Goal: Task Accomplishment & Management: Use online tool/utility

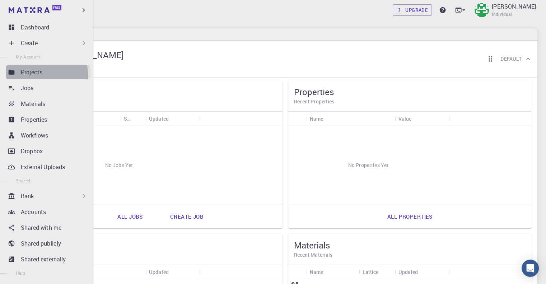
click at [34, 74] on p "Projects" at bounding box center [32, 72] width 22 height 9
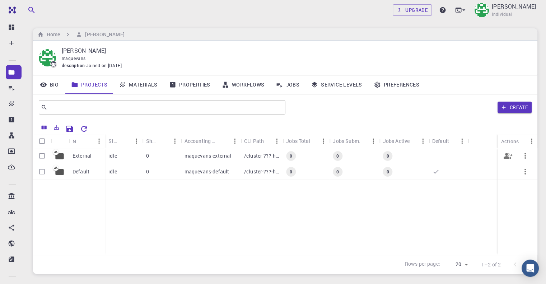
click at [208, 156] on p "maquevans-external" at bounding box center [207, 155] width 47 height 7
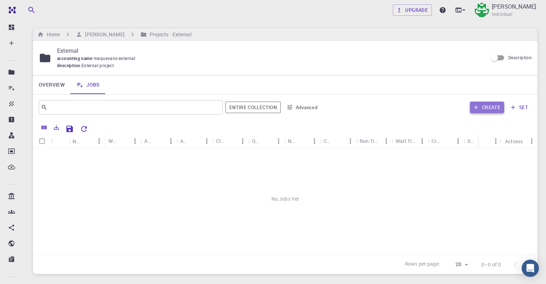
click at [481, 107] on button "Create" at bounding box center [487, 107] width 34 height 11
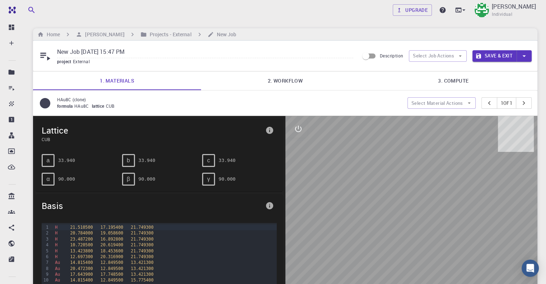
click at [62, 159] on pre "33.940" at bounding box center [66, 160] width 17 height 13
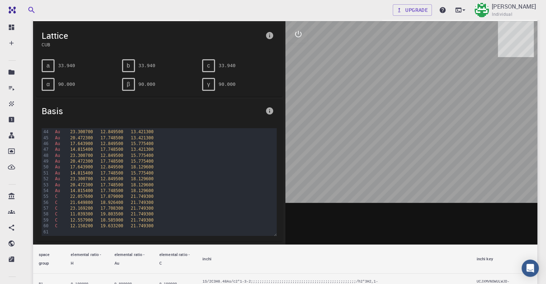
scroll to position [108, 0]
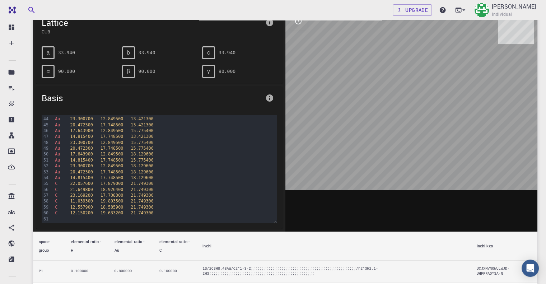
click at [164, 248] on th "elemental ratio - C" at bounding box center [175, 245] width 43 height 29
click at [128, 252] on th "elemental ratio - Au" at bounding box center [130, 245] width 45 height 29
click at [114, 252] on th "elemental ratio - Au" at bounding box center [130, 245] width 45 height 29
click at [47, 251] on th "space group" at bounding box center [49, 245] width 32 height 29
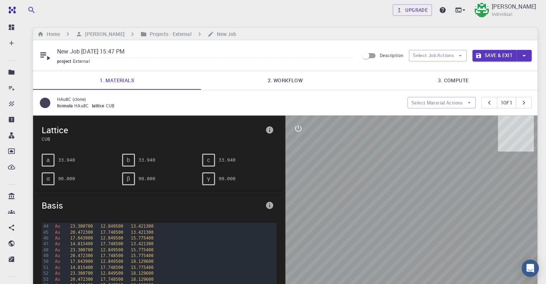
scroll to position [0, 0]
drag, startPoint x: 403, startPoint y: 186, endPoint x: 414, endPoint y: 187, distance: 10.8
click at [414, 187] on div at bounding box center [411, 227] width 252 height 223
click at [180, 33] on h6 "Projects - External" at bounding box center [169, 34] width 45 height 8
click at [227, 33] on div "Home [PERSON_NAME] Projects - External New Job" at bounding box center [285, 34] width 504 height 12
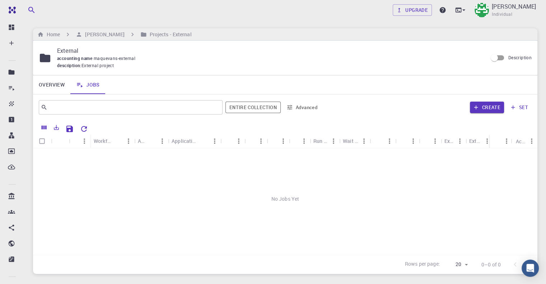
click at [42, 143] on input "Select all rows" at bounding box center [42, 141] width 14 height 14
checkbox input "false"
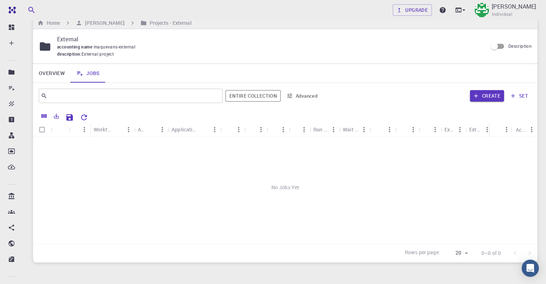
scroll to position [10, 0]
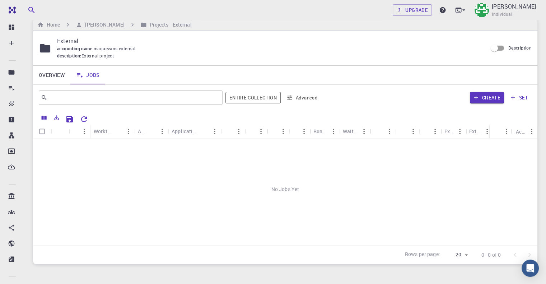
click at [90, 73] on link "Jobs" at bounding box center [87, 75] width 35 height 19
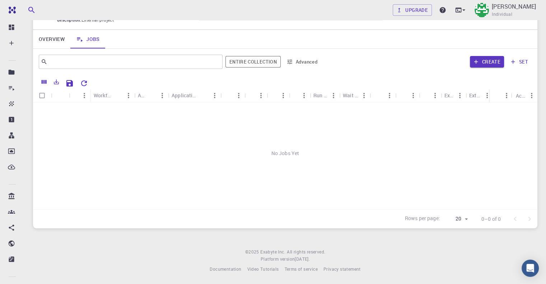
scroll to position [10, 0]
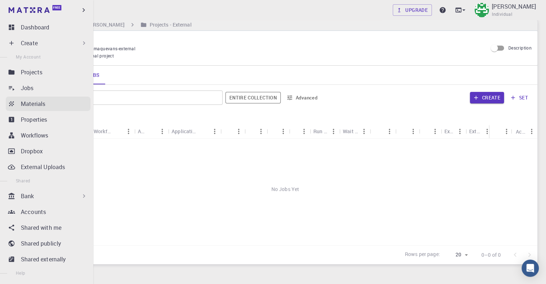
click at [51, 102] on div "Materials" at bounding box center [56, 103] width 70 height 9
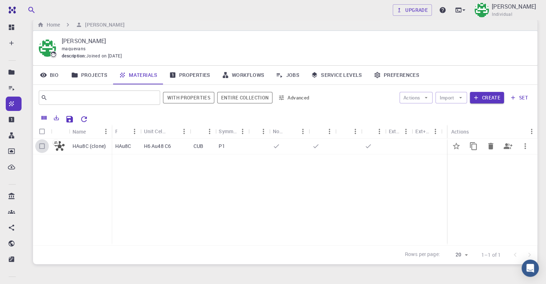
click at [46, 149] on input "Select row" at bounding box center [42, 146] width 14 height 14
checkbox input "true"
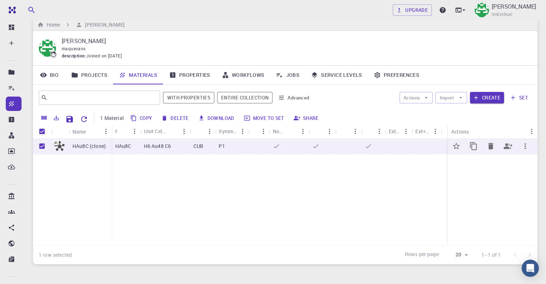
click at [126, 147] on p "HAu8C" at bounding box center [123, 145] width 16 height 7
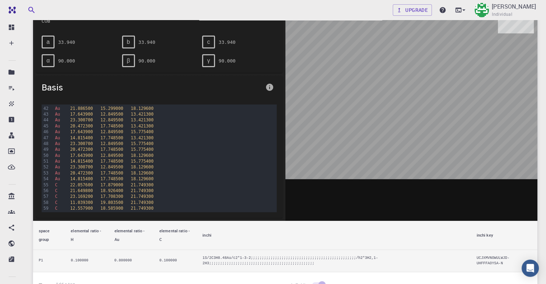
scroll to position [254, 0]
click at [79, 237] on th "elemental ratio - H" at bounding box center [86, 235] width 43 height 29
click at [129, 236] on th "elemental ratio - Au" at bounding box center [130, 235] width 45 height 29
click at [164, 239] on th "elemental ratio - C" at bounding box center [175, 235] width 43 height 29
click at [158, 147] on div "Au 14.815400 17.748500 15.775400" at bounding box center [165, 149] width 224 height 6
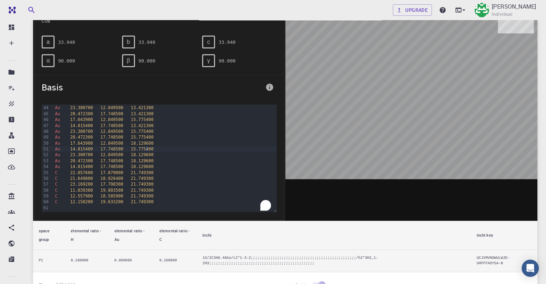
click at [48, 240] on th "space group" at bounding box center [49, 235] width 32 height 29
click at [53, 263] on td "P1" at bounding box center [49, 261] width 32 height 22
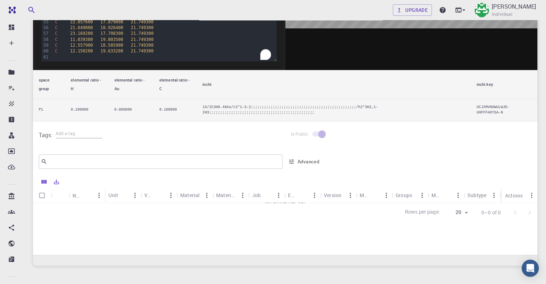
scroll to position [251, 0]
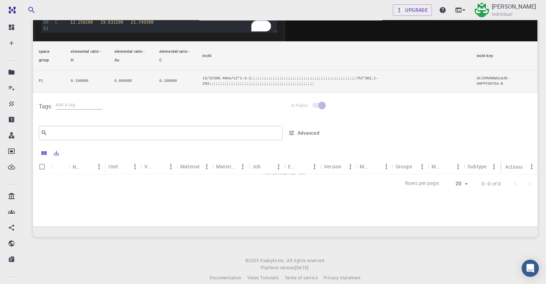
click at [40, 168] on input "Select all rows" at bounding box center [42, 167] width 14 height 14
checkbox input "false"
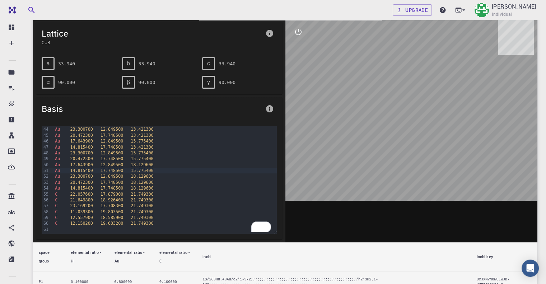
scroll to position [0, 0]
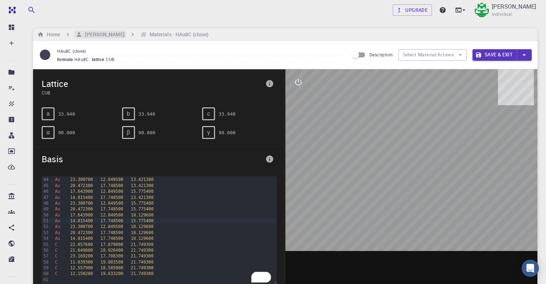
click at [102, 34] on h6 "[PERSON_NAME]" at bounding box center [103, 34] width 42 height 8
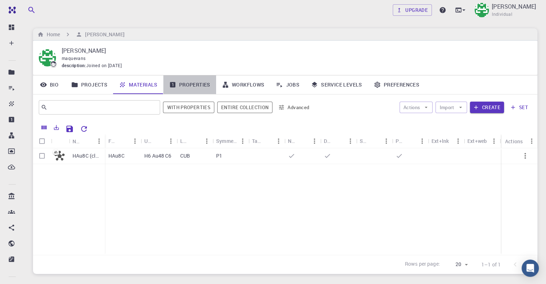
click at [181, 83] on link "Properties" at bounding box center [189, 84] width 53 height 19
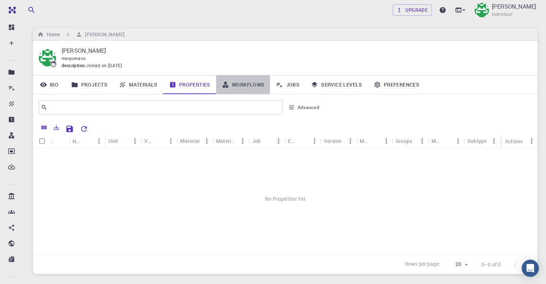
click at [244, 88] on link "Workflows" at bounding box center [243, 84] width 54 height 19
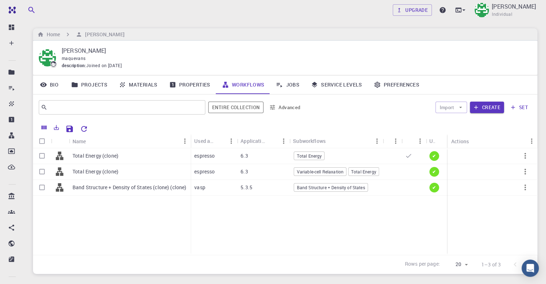
click at [49, 88] on link "Bio" at bounding box center [49, 84] width 32 height 19
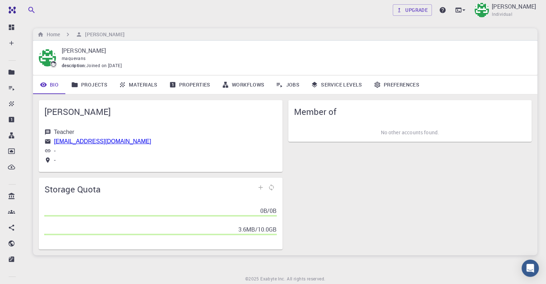
click at [85, 85] on link "Projects" at bounding box center [89, 84] width 48 height 19
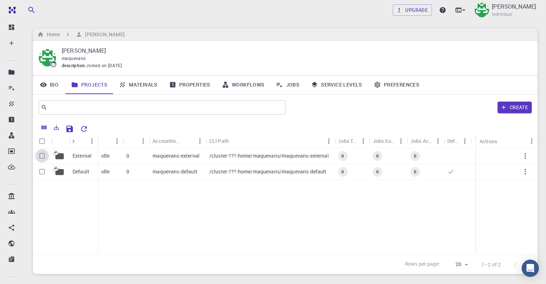
click at [40, 156] on input "Select row" at bounding box center [42, 156] width 14 height 14
checkbox input "true"
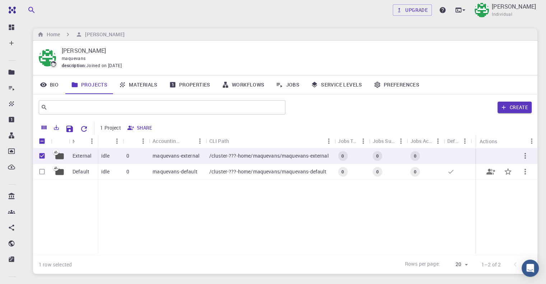
click at [43, 169] on input "Select row" at bounding box center [42, 172] width 14 height 14
checkbox input "true"
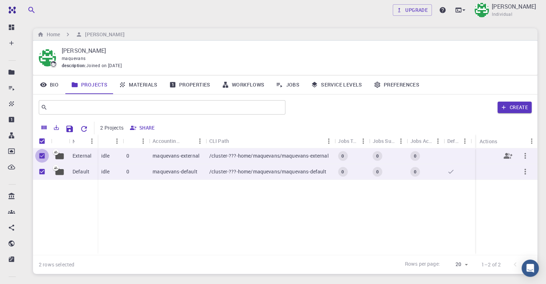
click at [39, 156] on input "Unselect row" at bounding box center [42, 156] width 14 height 14
checkbox input "false"
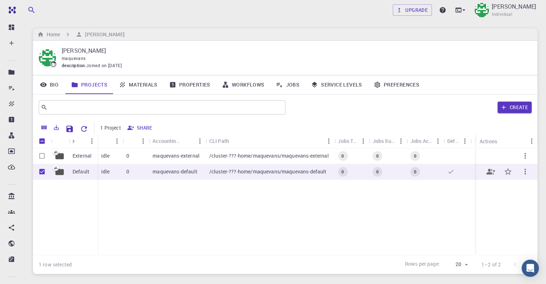
click at [43, 170] on input "Unselect row" at bounding box center [42, 172] width 14 height 14
checkbox input "false"
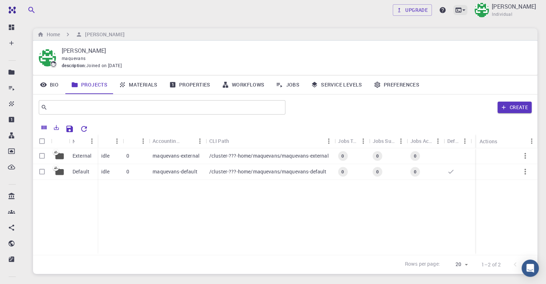
click at [455, 11] on icon at bounding box center [458, 9] width 7 height 7
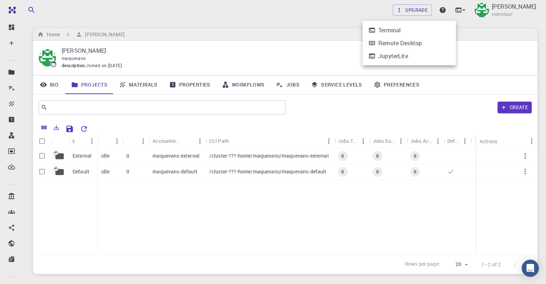
click at [387, 236] on div at bounding box center [273, 142] width 546 height 284
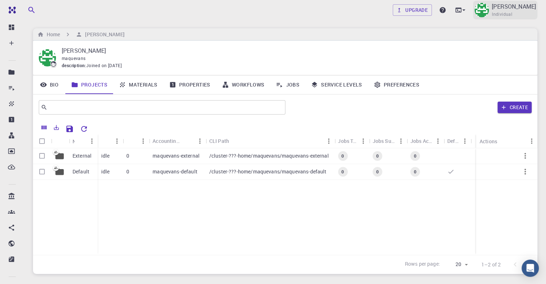
click at [518, 11] on div "[PERSON_NAME] Individual" at bounding box center [514, 10] width 44 height 16
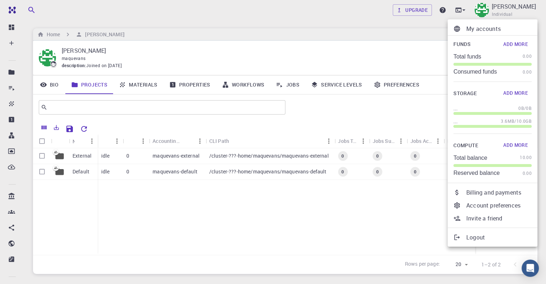
click at [51, 8] on div at bounding box center [273, 142] width 546 height 284
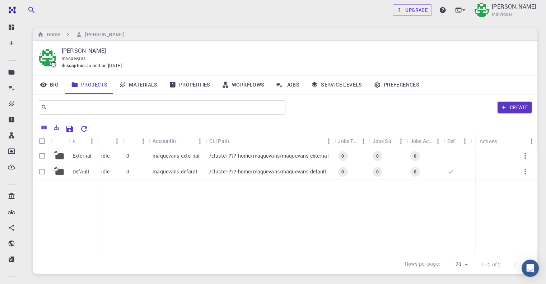
click at [350, 17] on div "Upgrade [PERSON_NAME] Individual" at bounding box center [284, 10] width 521 height 19
click at [460, 11] on icon at bounding box center [463, 9] width 7 height 7
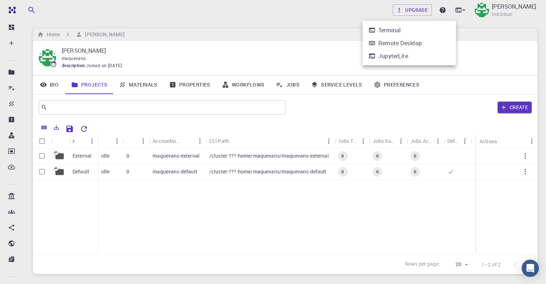
click at [475, 18] on div at bounding box center [273, 142] width 546 height 284
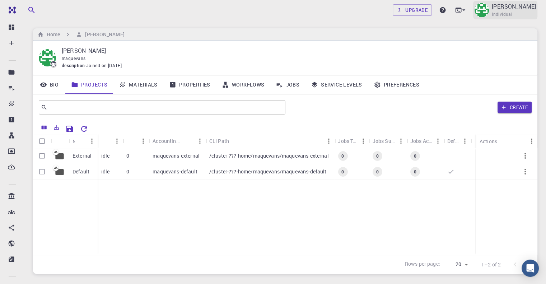
click at [480, 14] on div "[PERSON_NAME] Individual" at bounding box center [505, 10] width 64 height 19
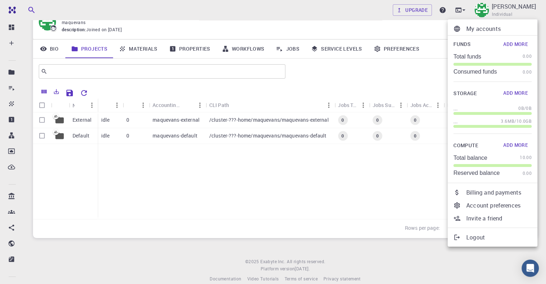
scroll to position [46, 0]
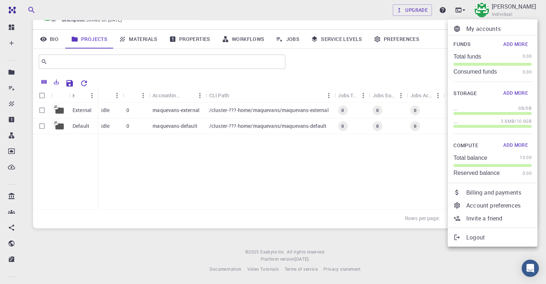
click at [105, 112] on div at bounding box center [273, 142] width 546 height 284
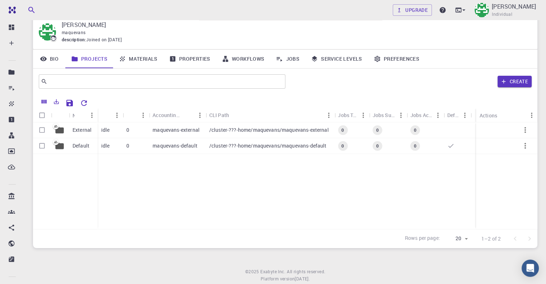
scroll to position [0, 0]
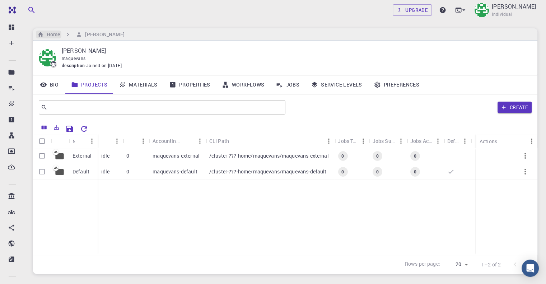
click at [58, 34] on h6 "Home" at bounding box center [52, 34] width 16 height 8
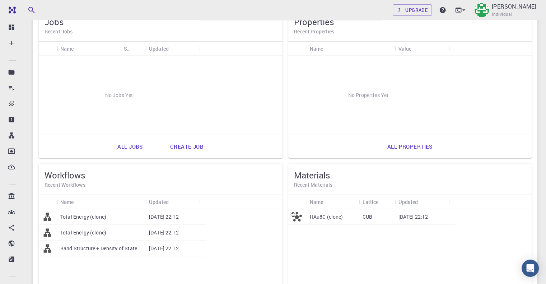
scroll to position [72, 0]
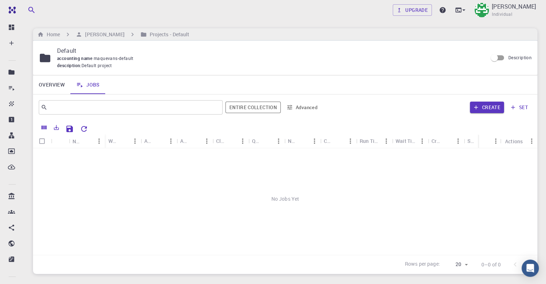
click at [288, 198] on div "No Jobs Yet" at bounding box center [285, 198] width 504 height 101
click at [520, 105] on button "set" at bounding box center [519, 107] width 25 height 11
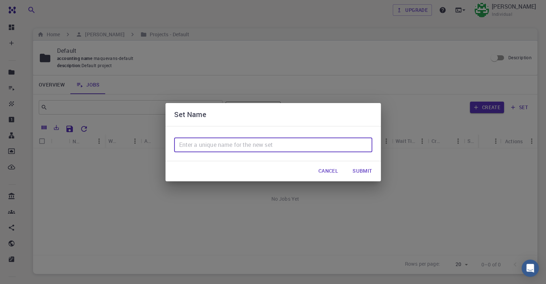
click at [267, 142] on input "text" at bounding box center [273, 145] width 198 height 14
type input "ATOMS"
click at [361, 173] on button "Submit" at bounding box center [362, 171] width 31 height 14
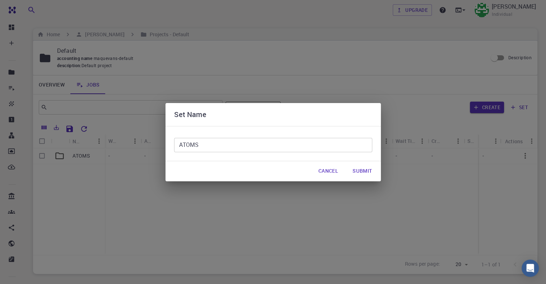
click at [330, 172] on div "ATOMS - - - - - - - - - - -" at bounding box center [349, 201] width 633 height 107
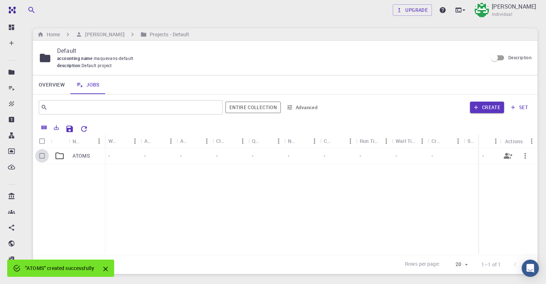
click at [44, 155] on input "Select row" at bounding box center [42, 156] width 14 height 14
checkbox input "true"
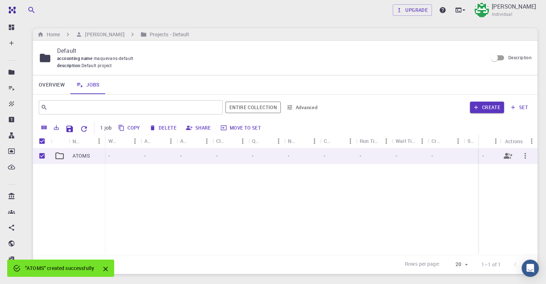
click at [76, 156] on p "ATOMS" at bounding box center [81, 155] width 18 height 7
checkbox input "false"
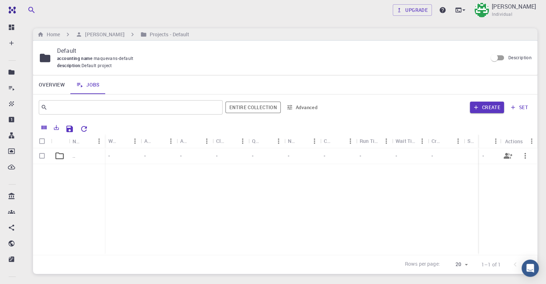
click at [110, 150] on div "-" at bounding box center [123, 156] width 36 height 16
click at [122, 140] on icon "Sort" at bounding box center [123, 141] width 8 height 8
click at [119, 156] on div "-" at bounding box center [123, 156] width 36 height 16
click at [154, 147] on div "Application" at bounding box center [154, 141] width 21 height 14
click at [154, 158] on div at bounding box center [285, 198] width 504 height 101
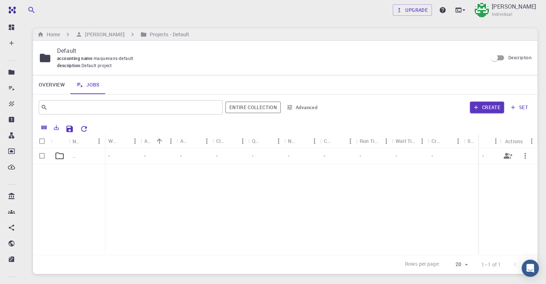
click at [40, 155] on input "Select row" at bounding box center [42, 156] width 14 height 14
checkbox input "true"
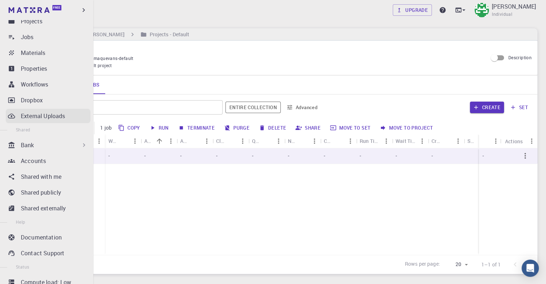
scroll to position [1, 0]
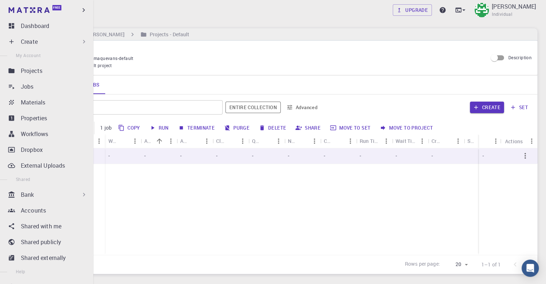
click at [49, 42] on div "Create" at bounding box center [54, 41] width 67 height 9
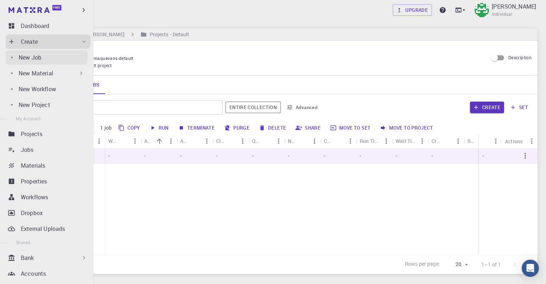
click at [41, 55] on p "New Job" at bounding box center [30, 57] width 23 height 9
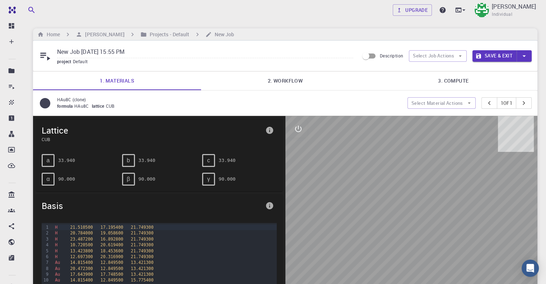
click at [125, 165] on div "b" at bounding box center [128, 160] width 13 height 13
click at [140, 159] on pre "33.940" at bounding box center [146, 160] width 17 height 13
click at [106, 161] on div "a 33.940" at bounding box center [79, 160] width 75 height 13
click at [52, 162] on div "a" at bounding box center [48, 160] width 13 height 13
click at [48, 162] on span "a" at bounding box center [48, 160] width 3 height 6
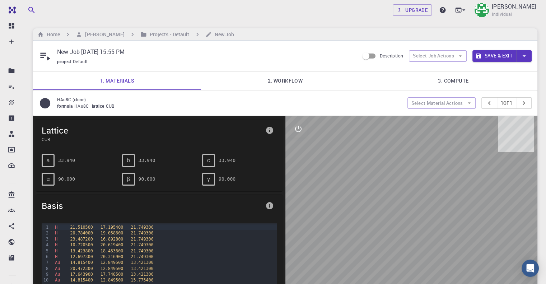
click at [46, 179] on span "α" at bounding box center [47, 179] width 3 height 6
click at [45, 182] on div "α" at bounding box center [48, 179] width 13 height 13
click at [67, 103] on div "formula HAu8C lattice CUB" at bounding box center [229, 106] width 344 height 7
click at [86, 96] on p "HAu8C (clone)" at bounding box center [229, 99] width 344 height 6
click at [485, 102] on icon "pager" at bounding box center [489, 103] width 8 height 8
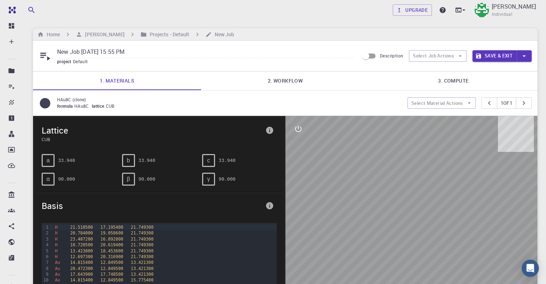
click at [100, 80] on link "1. Materials" at bounding box center [117, 80] width 168 height 19
click at [210, 154] on div "c" at bounding box center [208, 160] width 13 height 13
click at [207, 160] on span "c" at bounding box center [208, 160] width 3 height 6
click at [216, 177] on div "γ 90.000" at bounding box center [239, 179] width 75 height 13
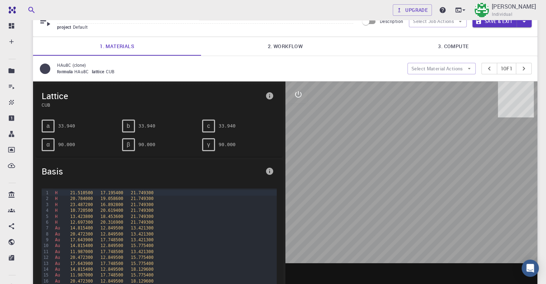
scroll to position [36, 0]
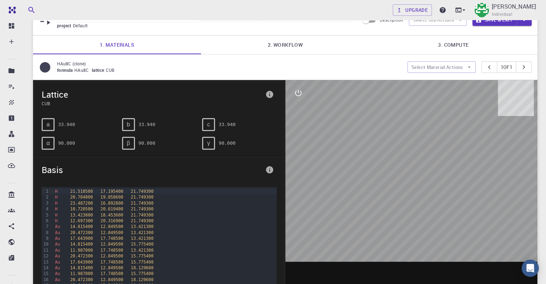
click at [297, 91] on icon "interactive" at bounding box center [298, 93] width 9 height 9
click at [294, 110] on icon "view" at bounding box center [298, 109] width 8 height 5
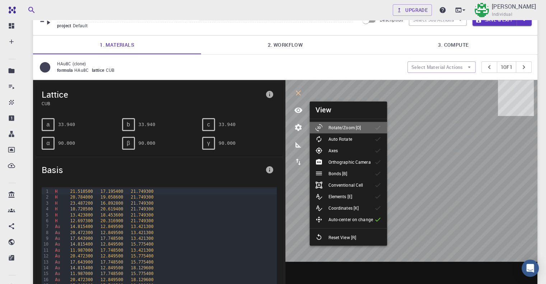
click at [362, 130] on div "Rotate/Zoom [O]" at bounding box center [340, 127] width 51 height 7
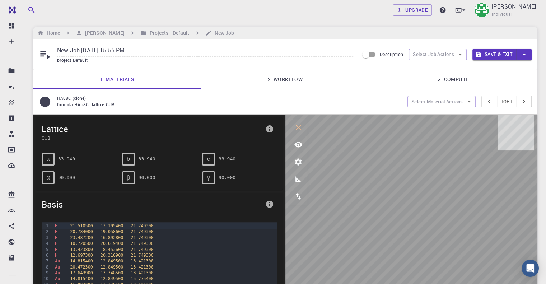
scroll to position [0, 0]
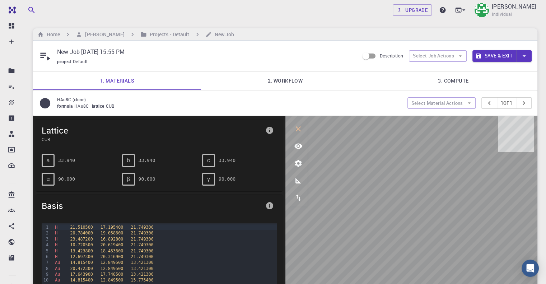
click at [43, 57] on icon at bounding box center [45, 57] width 10 height 8
click at [158, 22] on div "Upgrade [PERSON_NAME] Individual Home [PERSON_NAME] Projects - Default New Job …" at bounding box center [284, 236] width 521 height 473
click at [176, 30] on div "Home [PERSON_NAME] Projects - Default New Job" at bounding box center [285, 34] width 504 height 12
click at [174, 37] on h6 "Projects - Default" at bounding box center [168, 34] width 43 height 8
click at [164, 37] on h6 "Projects - Default" at bounding box center [168, 34] width 43 height 8
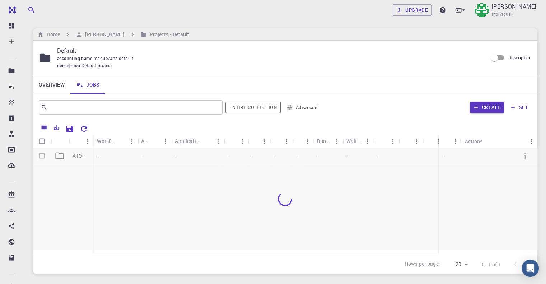
click at [155, 158] on div at bounding box center [285, 198] width 504 height 101
click at [498, 107] on button "Create" at bounding box center [487, 107] width 34 height 11
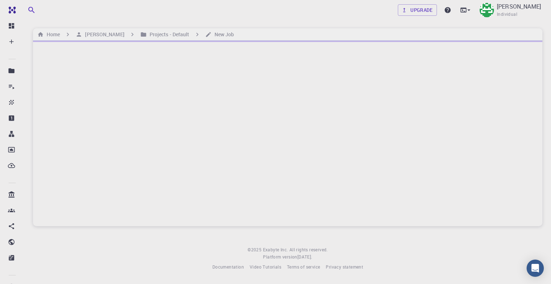
click at [459, 147] on div at bounding box center [287, 133] width 509 height 185
click at [148, 100] on div at bounding box center [287, 133] width 509 height 185
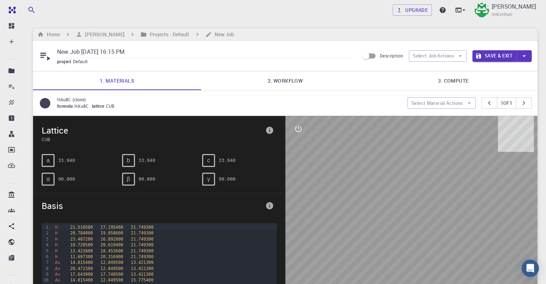
click at [223, 157] on pre "33.940" at bounding box center [226, 160] width 17 height 13
click at [249, 157] on div "c 33.940" at bounding box center [239, 160] width 75 height 13
click at [213, 159] on div "c" at bounding box center [208, 160] width 13 height 13
click at [206, 180] on div "γ" at bounding box center [208, 179] width 13 height 13
click at [204, 183] on div "γ" at bounding box center [208, 179] width 13 height 13
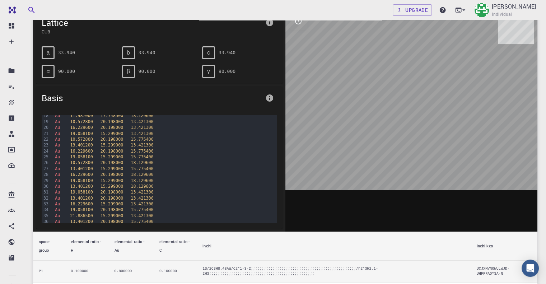
scroll to position [144, 0]
click at [84, 243] on th "elemental ratio - H" at bounding box center [86, 245] width 43 height 29
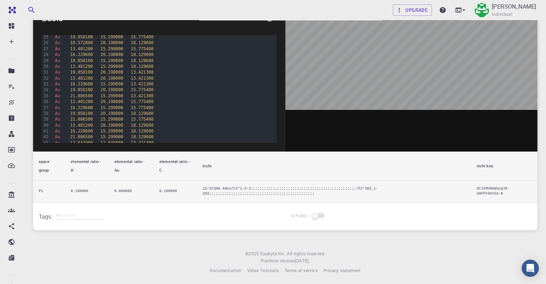
scroll to position [188, 0]
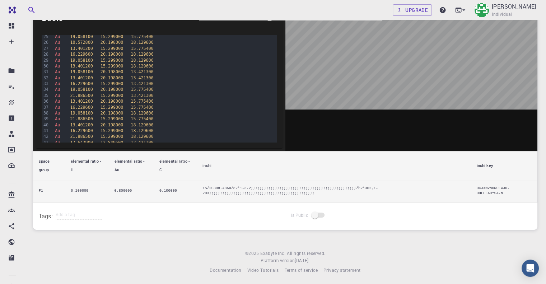
click at [318, 214] on span at bounding box center [318, 214] width 12 height 5
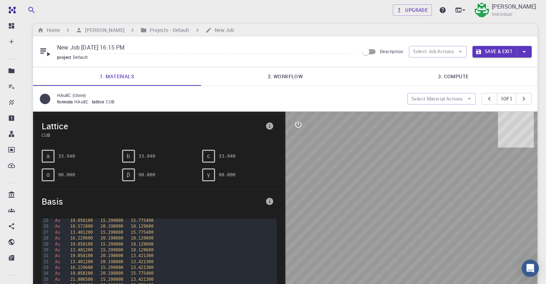
scroll to position [0, 0]
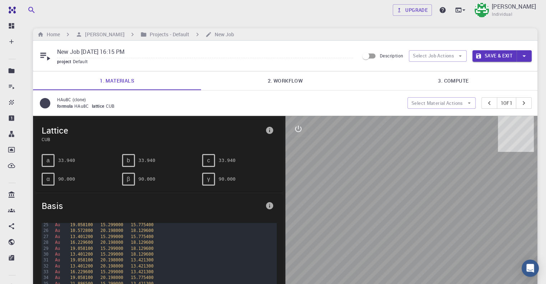
click at [44, 54] on icon at bounding box center [45, 56] width 13 height 13
click at [47, 57] on icon at bounding box center [45, 57] width 10 height 8
click at [66, 73] on link "1. Materials" at bounding box center [117, 80] width 168 height 19
click at [70, 66] on div "New Job [DATE] 16:15 PM project Default Description Select Job Actions Save & E…" at bounding box center [285, 56] width 504 height 30
click at [76, 63] on span "Default" at bounding box center [82, 61] width 18 height 6
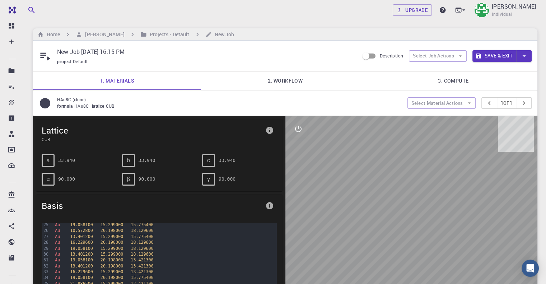
click at [62, 64] on div "project Default" at bounding box center [205, 61] width 296 height 7
drag, startPoint x: 319, startPoint y: 64, endPoint x: 366, endPoint y: 63, distance: 46.7
click at [320, 64] on div "project Default" at bounding box center [205, 61] width 296 height 7
click at [384, 70] on div "New Job [DATE] 16:15 PM project Default Description Select Job Actions Save & E…" at bounding box center [285, 56] width 504 height 30
click at [234, 31] on h6 "New Job" at bounding box center [223, 34] width 23 height 8
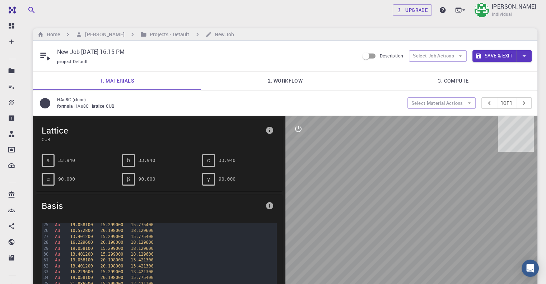
drag, startPoint x: 399, startPoint y: 202, endPoint x: 402, endPoint y: 191, distance: 11.1
click at [401, 193] on div at bounding box center [411, 227] width 252 height 223
drag, startPoint x: 415, startPoint y: 202, endPoint x: 419, endPoint y: 211, distance: 10.3
click at [419, 211] on div at bounding box center [411, 227] width 252 height 223
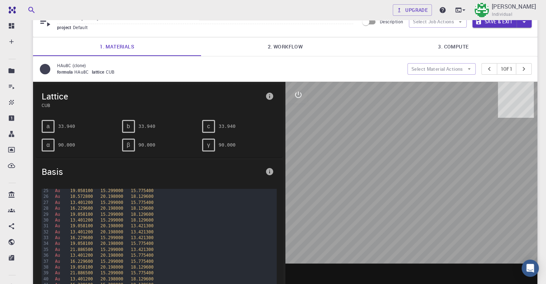
scroll to position [36, 0]
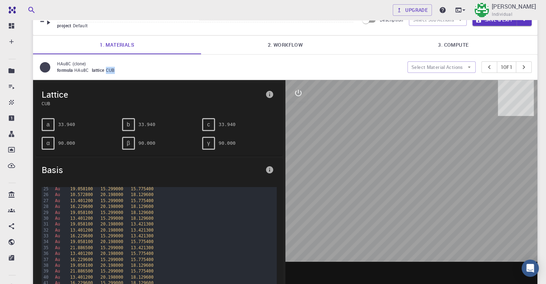
drag, startPoint x: 105, startPoint y: 71, endPoint x: 127, endPoint y: 68, distance: 22.1
click at [127, 68] on div "formula HAu8C lattice CUB" at bounding box center [229, 70] width 344 height 7
click at [109, 70] on span "CUB" at bounding box center [112, 70] width 12 height 6
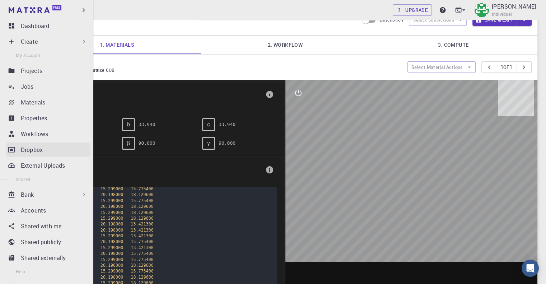
click at [33, 150] on p "Dropbox" at bounding box center [32, 149] width 22 height 9
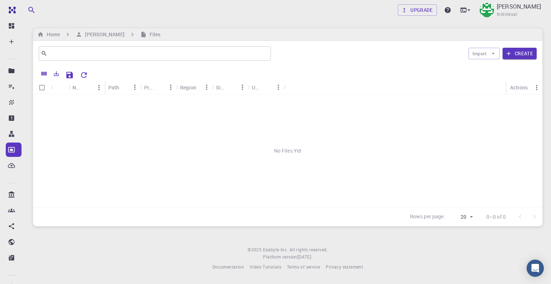
click at [306, 128] on div "No Files Yet" at bounding box center [287, 150] width 509 height 113
click at [163, 104] on div "No Files Yet" at bounding box center [287, 150] width 509 height 113
click at [269, 142] on div "No Files Yet" at bounding box center [287, 150] width 509 height 113
click at [271, 145] on div "No Files Yet" at bounding box center [287, 150] width 509 height 113
click at [62, 92] on div "Icon" at bounding box center [60, 87] width 11 height 14
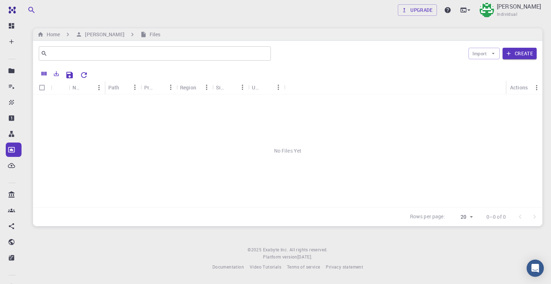
click at [86, 91] on button "Sort" at bounding box center [87, 87] width 11 height 11
click at [107, 92] on div "Path" at bounding box center [123, 87] width 36 height 14
click at [122, 87] on div "Path" at bounding box center [118, 87] width 21 height 14
click at [88, 89] on icon "Sort" at bounding box center [88, 88] width 8 height 8
click at [42, 88] on input "Select all rows" at bounding box center [42, 88] width 14 height 14
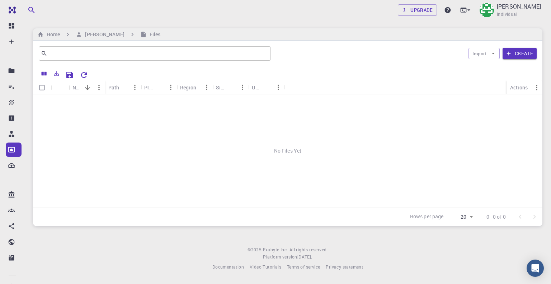
checkbox input "false"
click at [55, 73] on icon "Export" at bounding box center [56, 73] width 6 height 6
click at [72, 103] on li "Download as Excel" at bounding box center [81, 101] width 61 height 13
click at [56, 72] on icon "Export" at bounding box center [56, 73] width 5 height 5
click at [42, 75] on icon "Columns" at bounding box center [44, 74] width 5 height 4
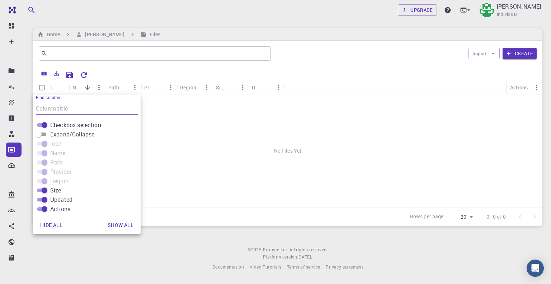
click at [42, 135] on input "Expand/Collapse" at bounding box center [39, 134] width 26 height 9
checkbox input "true"
click at [208, 188] on div "No Files Yet" at bounding box center [287, 150] width 509 height 113
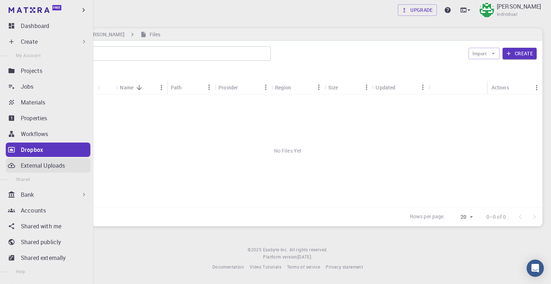
click at [38, 168] on p "External Uploads" at bounding box center [43, 165] width 44 height 9
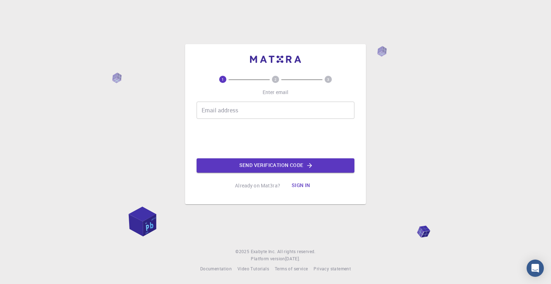
click at [226, 105] on div "Email address Email address" at bounding box center [276, 110] width 158 height 17
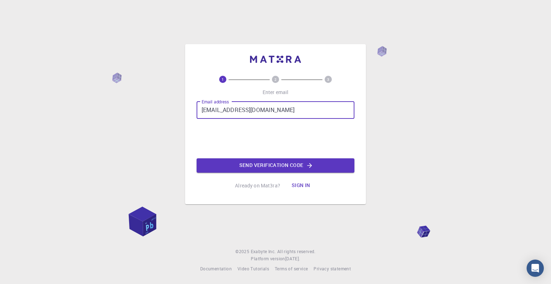
type input "[EMAIL_ADDRESS][DOMAIN_NAME]"
click at [298, 185] on button "Sign in" at bounding box center [301, 185] width 30 height 14
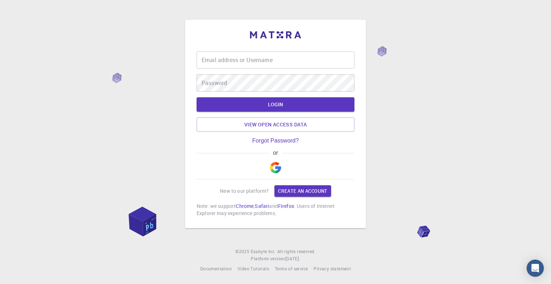
click at [253, 64] on input "Email address or Username" at bounding box center [276, 59] width 158 height 17
click at [265, 164] on div "or" at bounding box center [276, 165] width 158 height 30
click at [273, 167] on img "button" at bounding box center [275, 167] width 11 height 11
click at [275, 166] on img "button" at bounding box center [275, 167] width 11 height 11
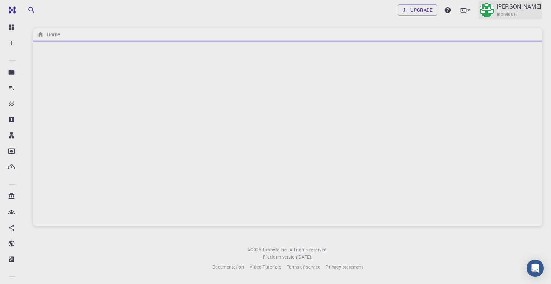
click at [481, 10] on img at bounding box center [487, 10] width 14 height 14
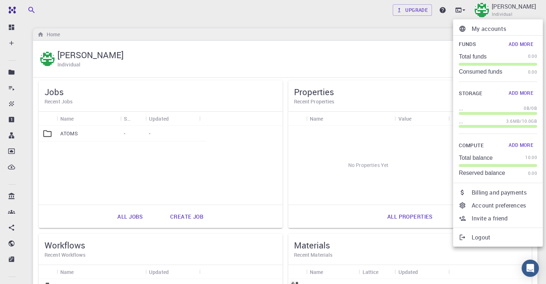
click at [145, 214] on div at bounding box center [273, 142] width 546 height 284
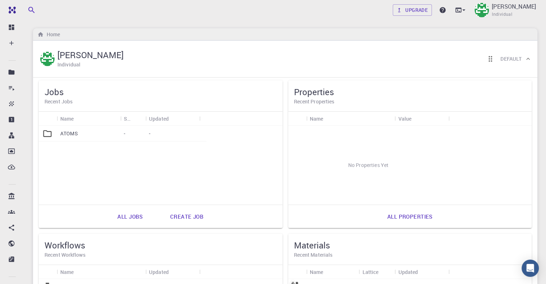
click at [162, 217] on link "Create job" at bounding box center [186, 216] width 49 height 17
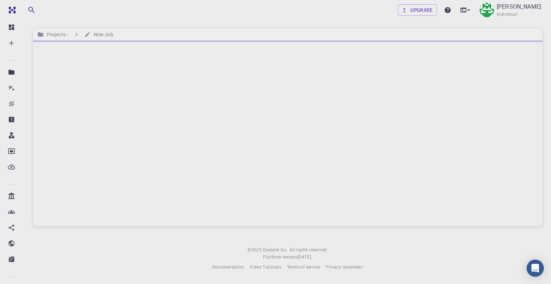
click at [85, 18] on div "Upgrade [PERSON_NAME] Individual" at bounding box center [287, 10] width 527 height 19
click at [95, 36] on h6 "New Job" at bounding box center [102, 34] width 23 height 8
